Goal: Information Seeking & Learning: Learn about a topic

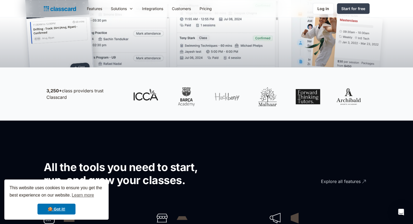
scroll to position [244, 0]
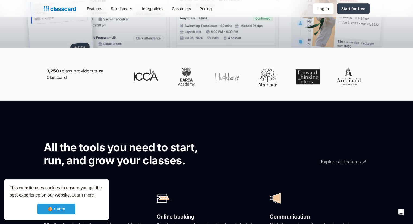
click at [52, 208] on link "🍪 Got it!" at bounding box center [56, 209] width 38 height 11
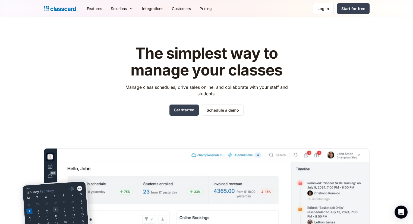
scroll to position [0, 0]
click at [317, 72] on div "The simplest way to manage your classes Manage class schedules, drive sales onl…" at bounding box center [207, 163] width 326 height 255
click at [204, 8] on link "Pricing" at bounding box center [205, 8] width 21 height 12
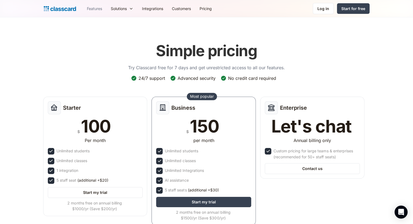
click at [103, 11] on link "Features" at bounding box center [94, 8] width 24 height 12
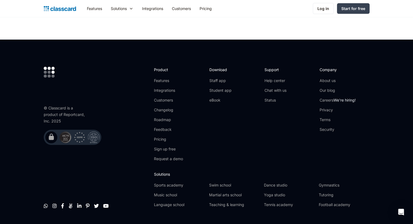
scroll to position [1633, 0]
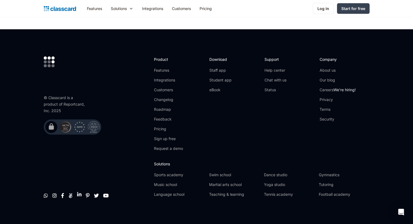
click at [79, 192] on link "" at bounding box center [79, 194] width 4 height 5
click at [78, 192] on link "" at bounding box center [79, 194] width 4 height 5
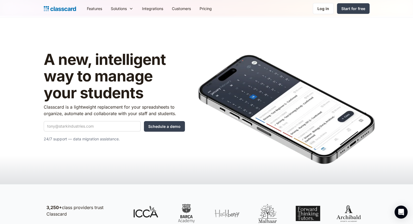
scroll to position [0, 0]
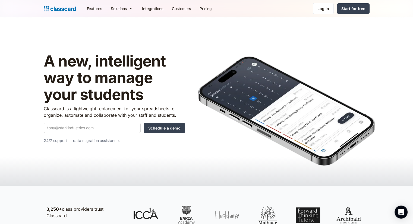
click at [128, 139] on p "24/7 support — data migration assistance." at bounding box center [114, 140] width 141 height 7
click at [345, 10] on div "Start for free" at bounding box center [353, 9] width 24 height 6
click at [351, 6] on div "Start for free" at bounding box center [353, 9] width 24 height 6
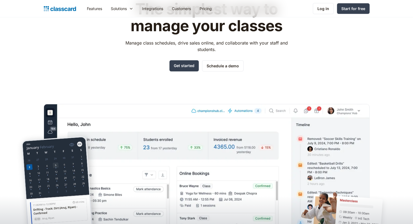
scroll to position [81, 0]
